Goal: Check status: Check status

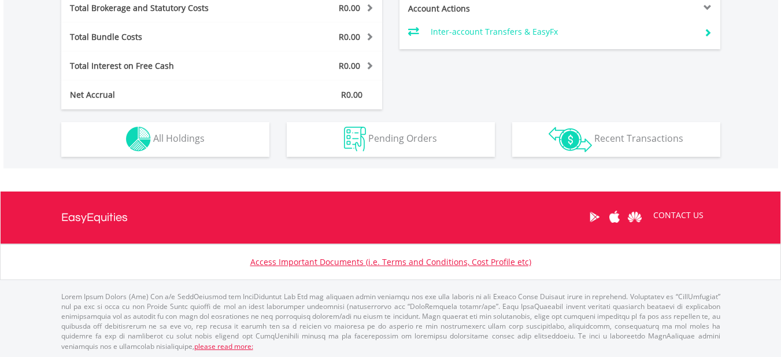
scroll to position [645, 0]
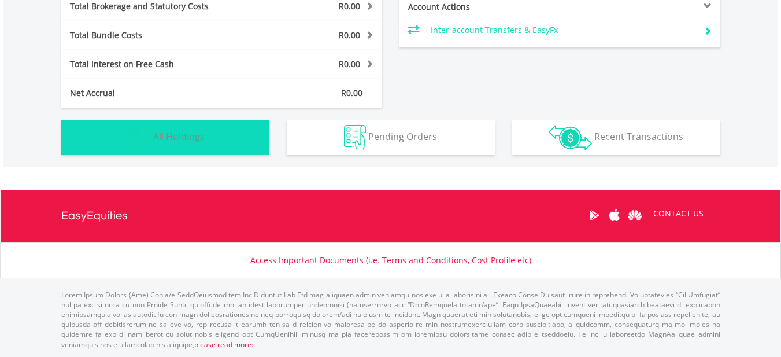
click at [139, 137] on img "button" at bounding box center [138, 137] width 25 height 25
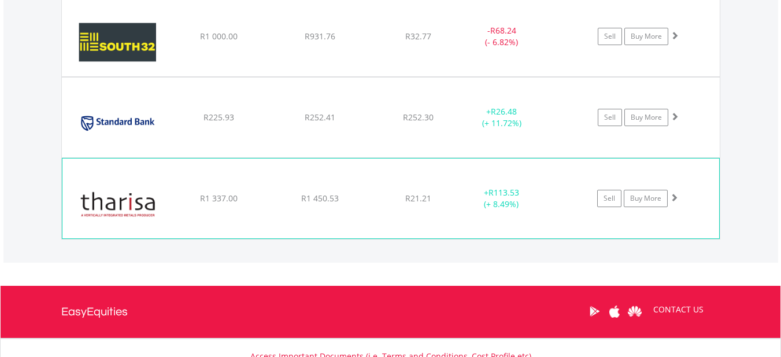
scroll to position [1799, 0]
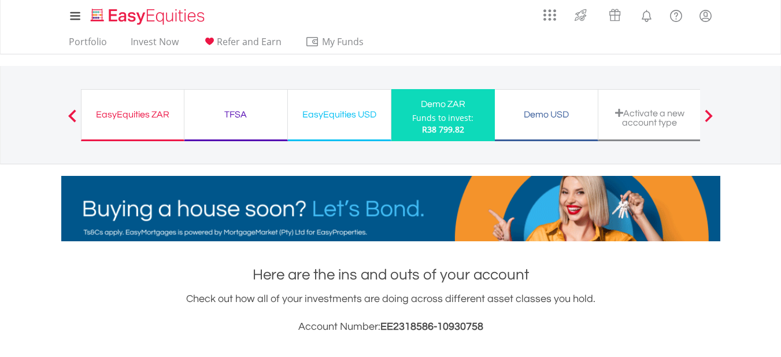
click at [125, 115] on div "EasyEquities ZAR" at bounding box center [132, 114] width 88 height 16
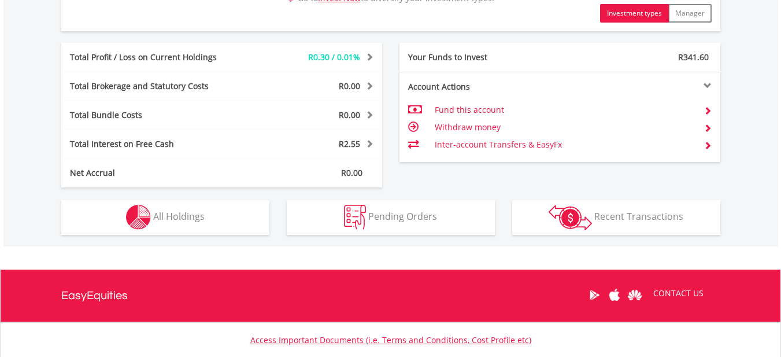
scroll to position [597, 0]
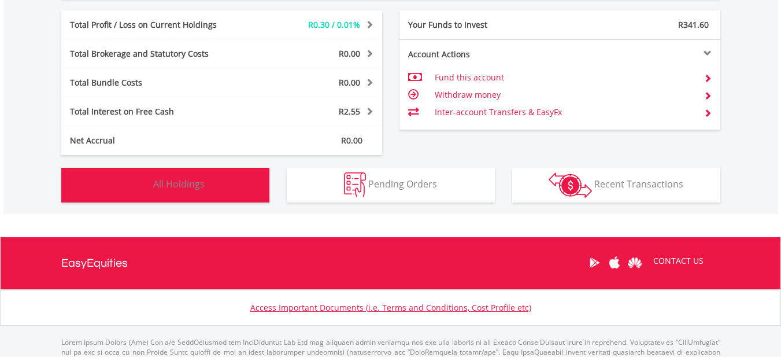
click at [167, 180] on span "All Holdings" at bounding box center [178, 184] width 51 height 13
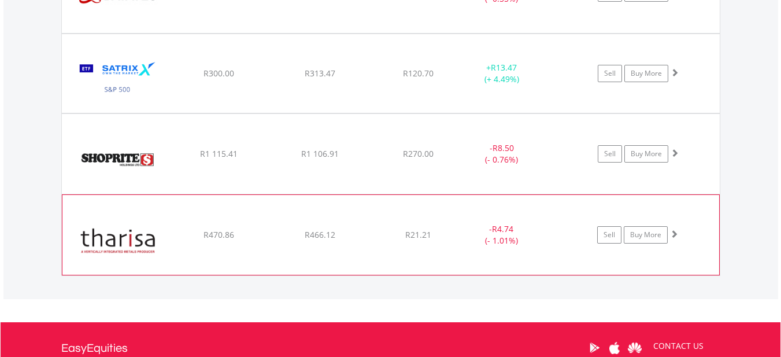
scroll to position [1028, 0]
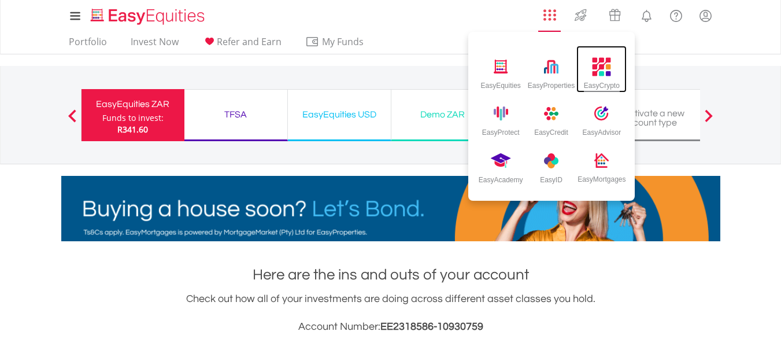
click at [608, 67] on img at bounding box center [602, 66] width 19 height 19
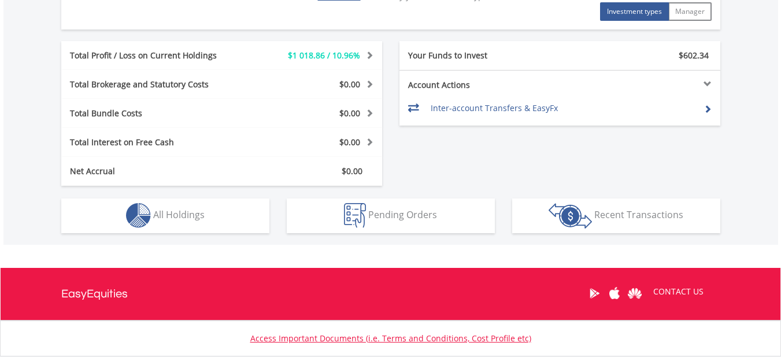
scroll to position [578, 0]
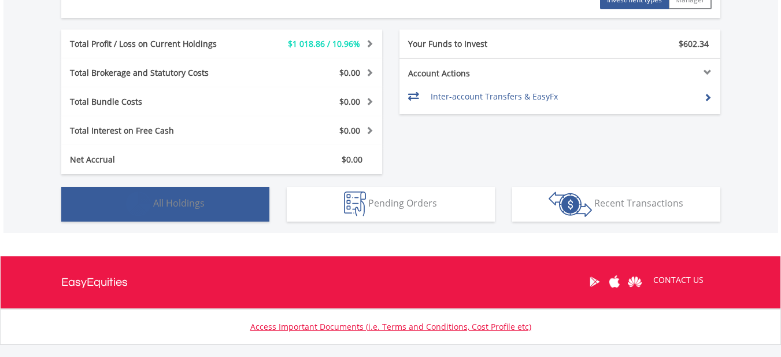
click at [167, 202] on span "All Holdings" at bounding box center [178, 203] width 51 height 13
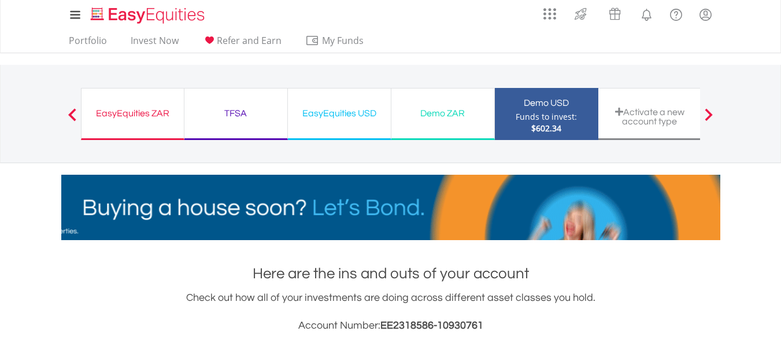
scroll to position [0, 0]
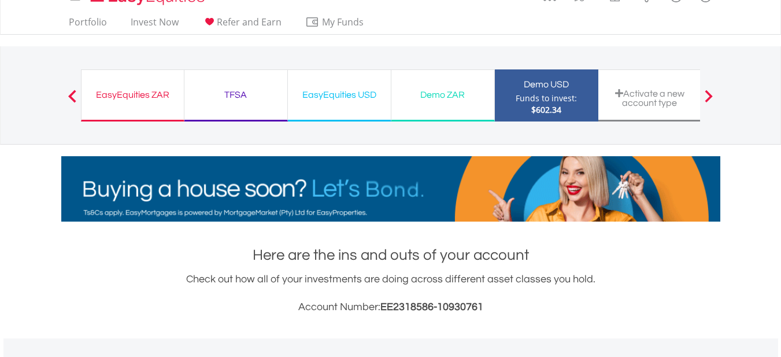
scroll to position [19, 0]
